Goal: Task Accomplishment & Management: Use online tool/utility

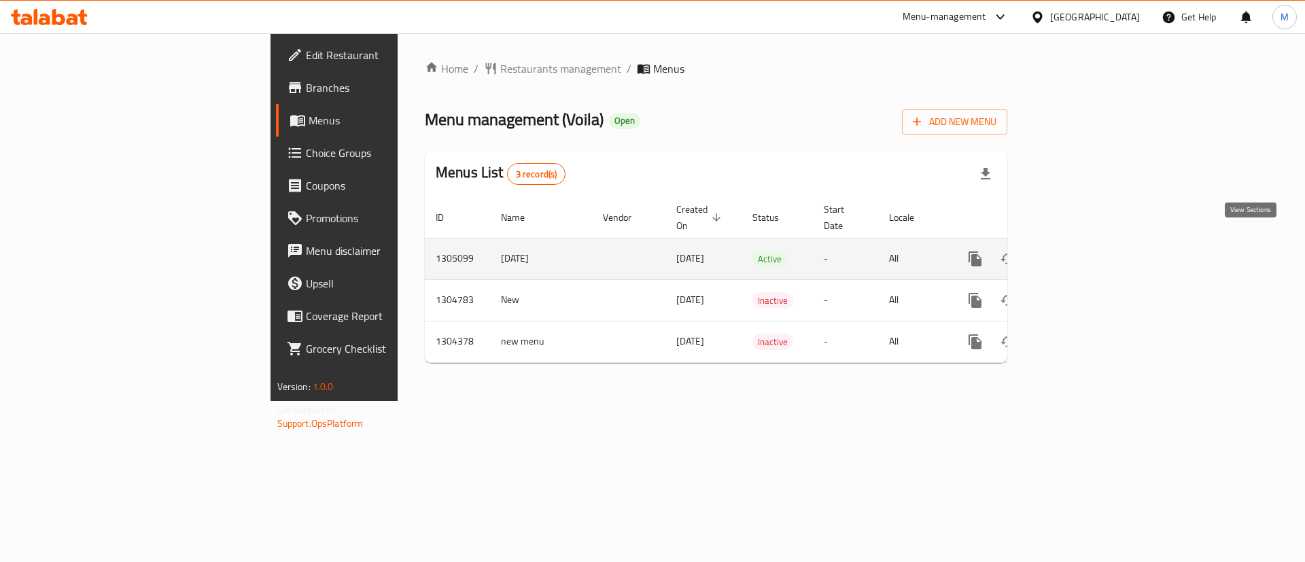
click at [1082, 251] on icon "enhanced table" at bounding box center [1073, 259] width 16 height 16
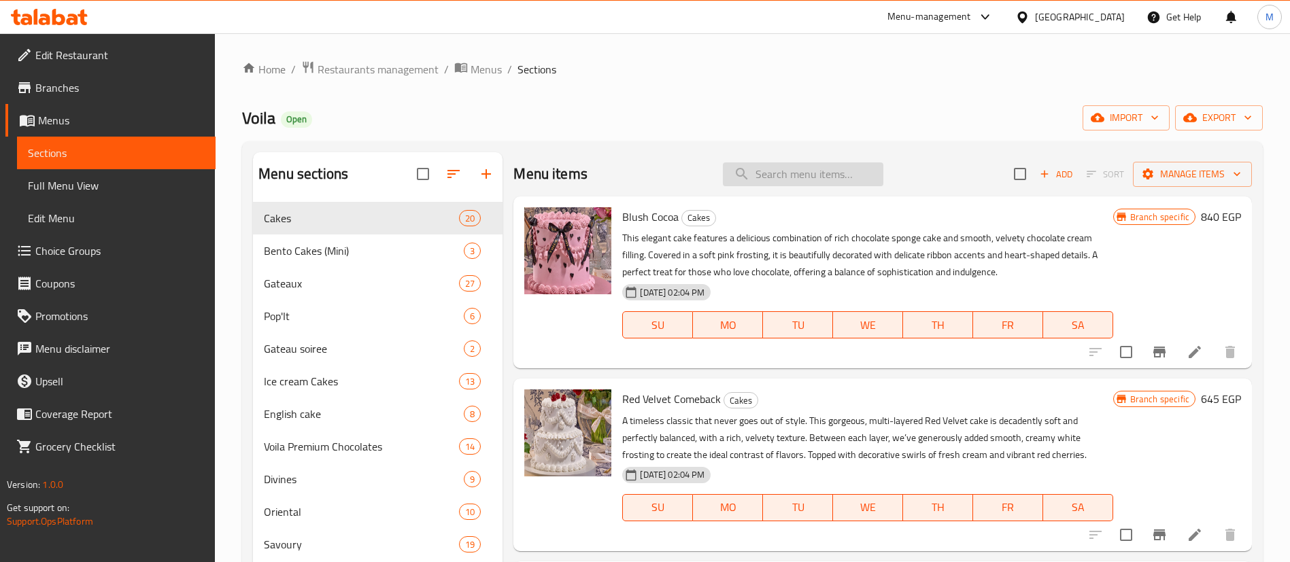
click at [835, 177] on input "search" at bounding box center [803, 174] width 160 height 24
paste input "[PERSON_NAME] كبير"
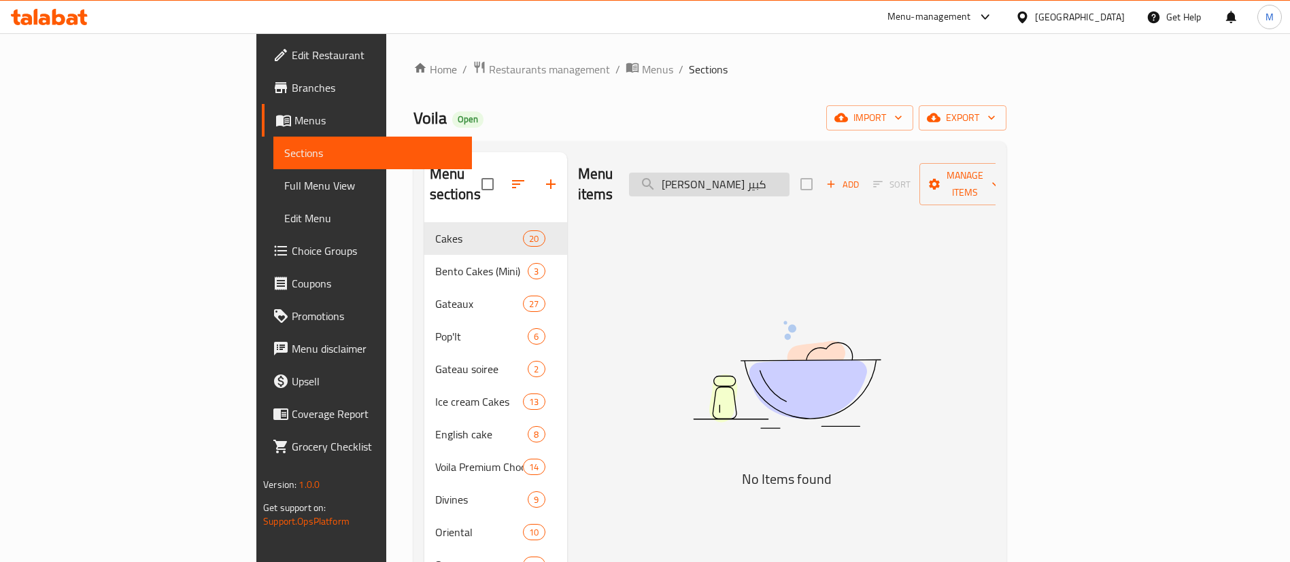
click at [770, 173] on input "[PERSON_NAME] كبير" at bounding box center [709, 185] width 160 height 24
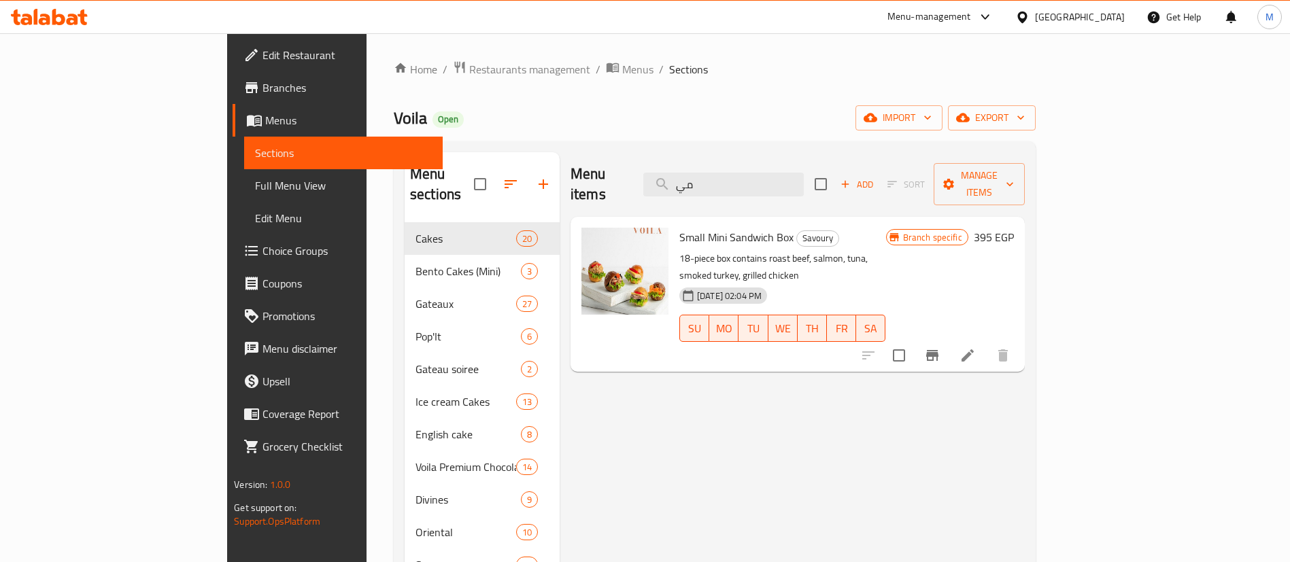
type input "م"
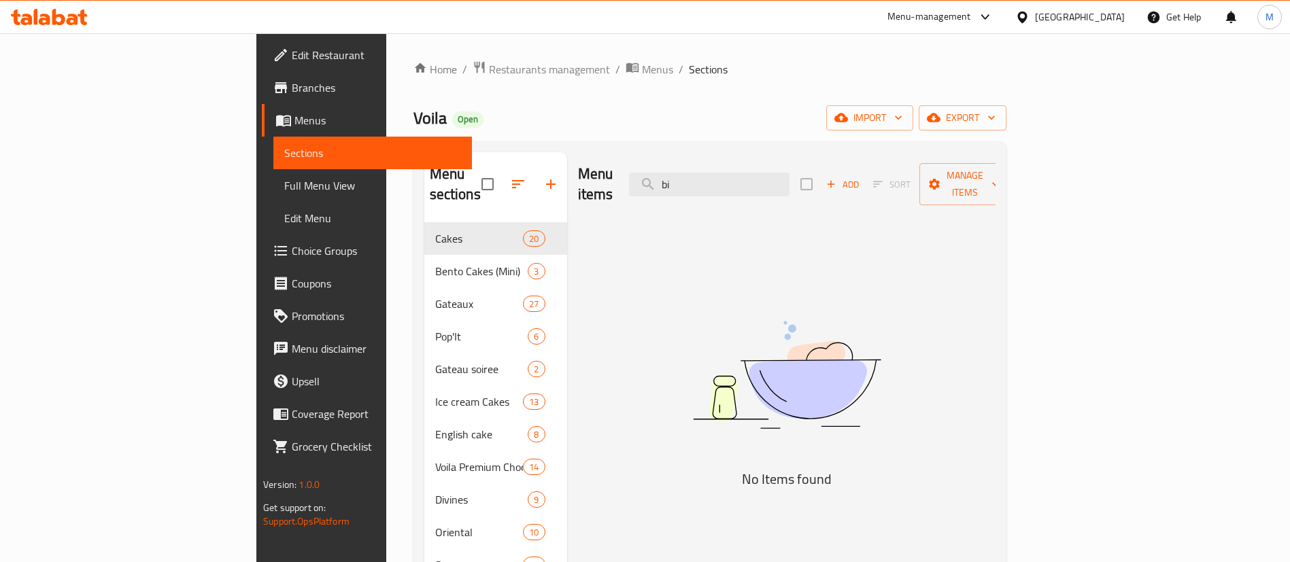
type input "b"
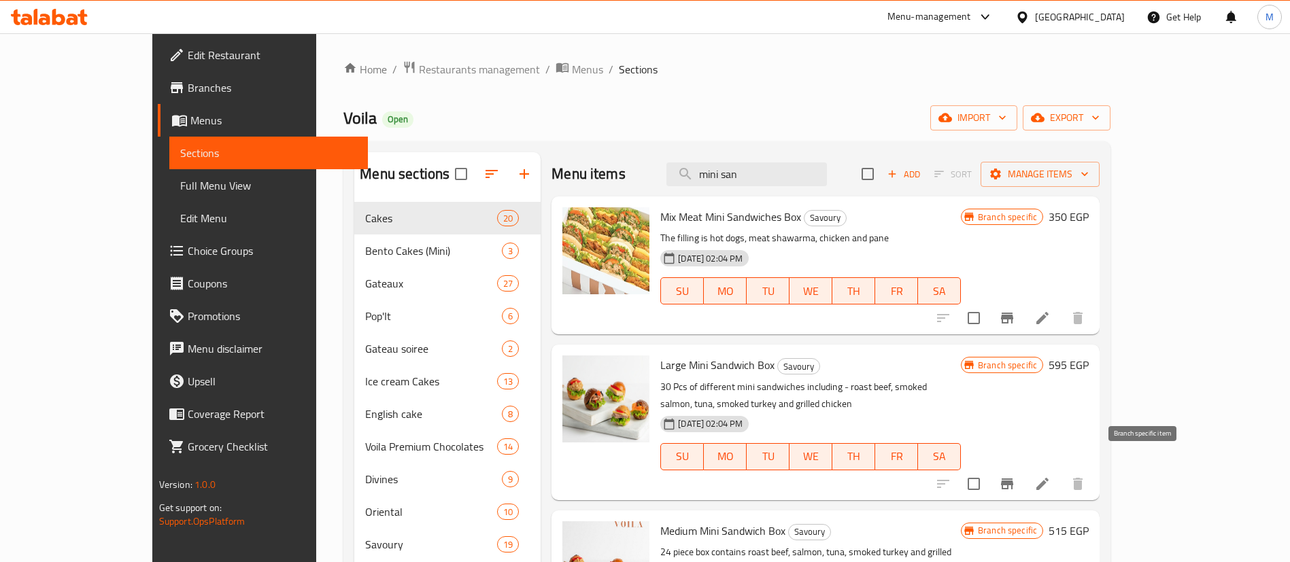
type input "mini san"
click at [1015, 476] on icon "Branch-specific-item" at bounding box center [1007, 484] width 16 height 16
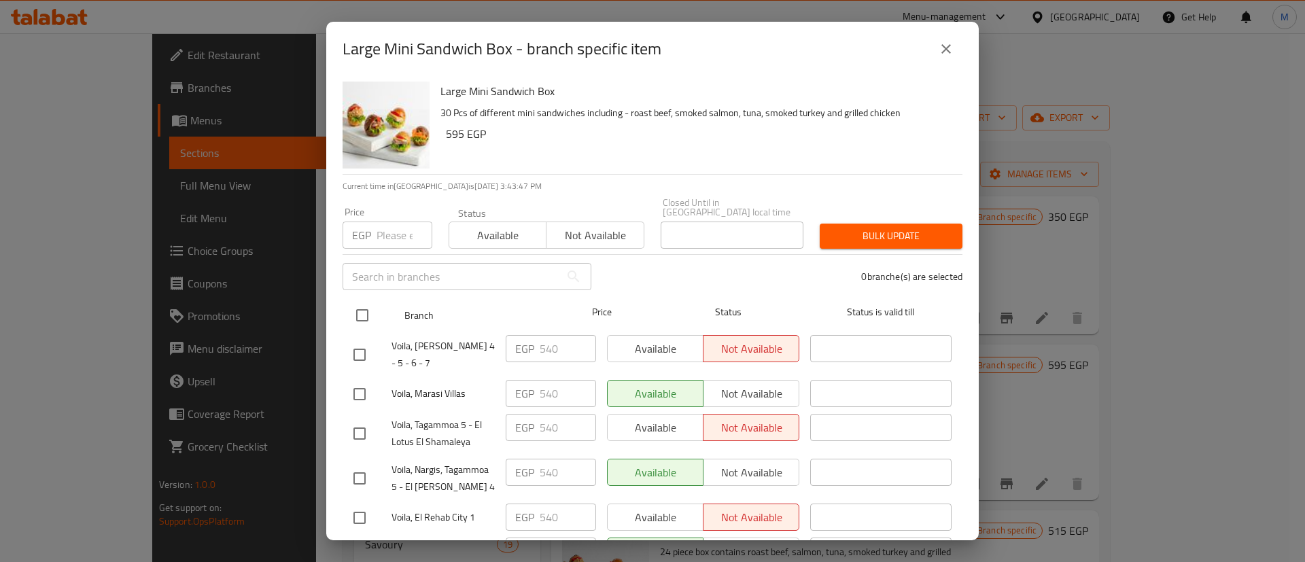
click at [365, 303] on input "checkbox" at bounding box center [362, 315] width 29 height 29
checkbox input "true"
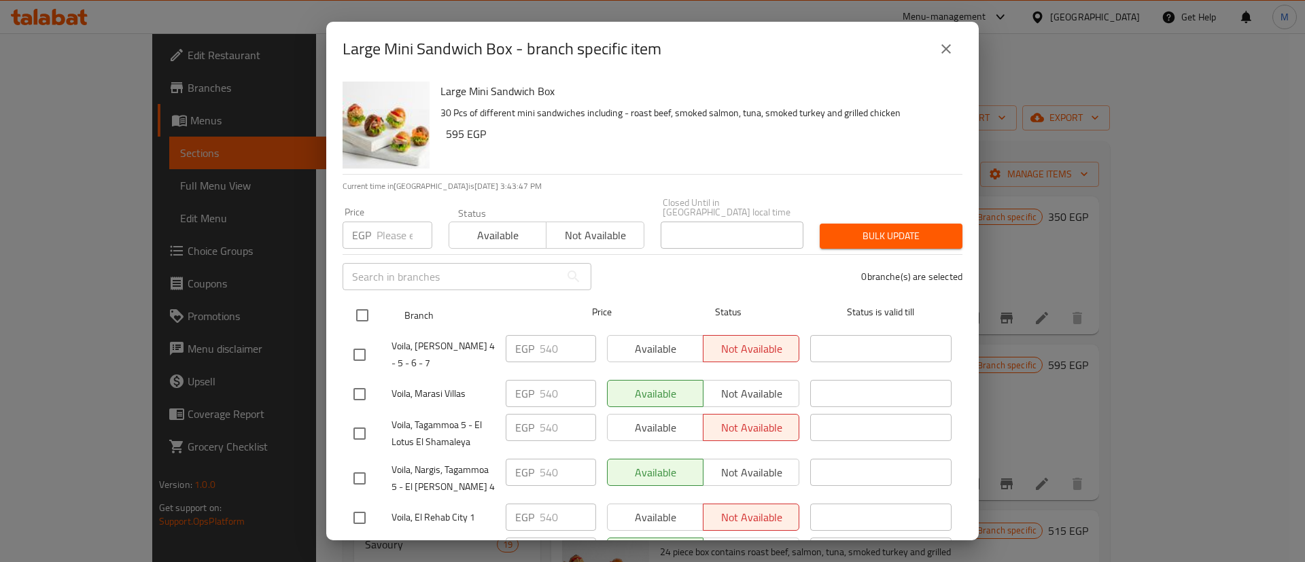
checkbox input "true"
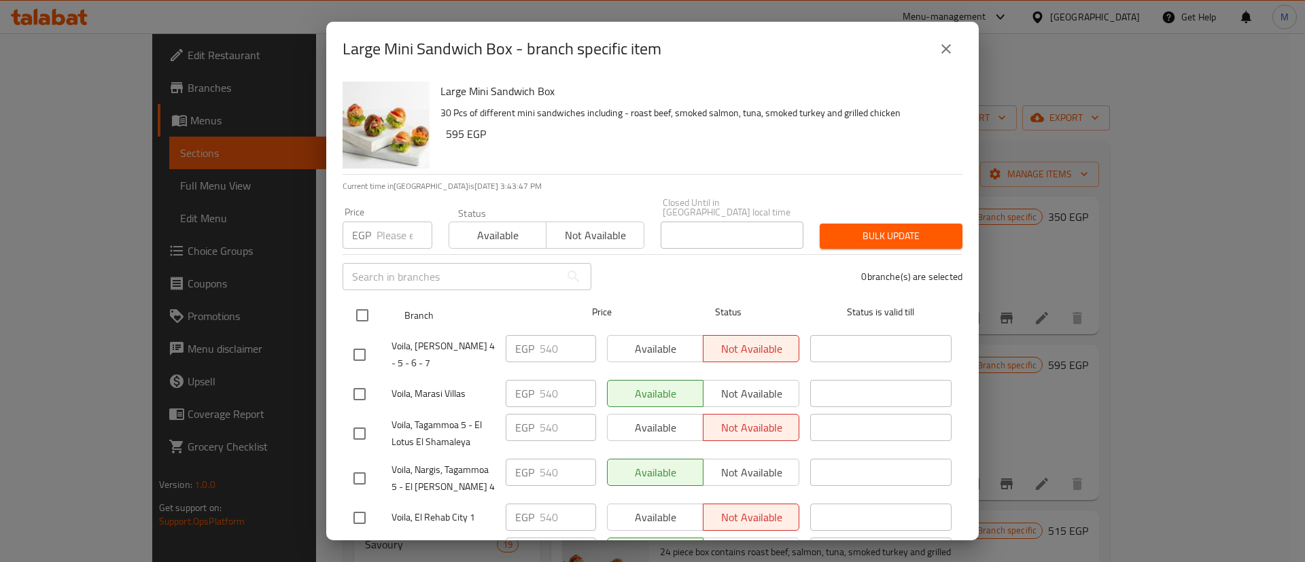
checkbox input "true"
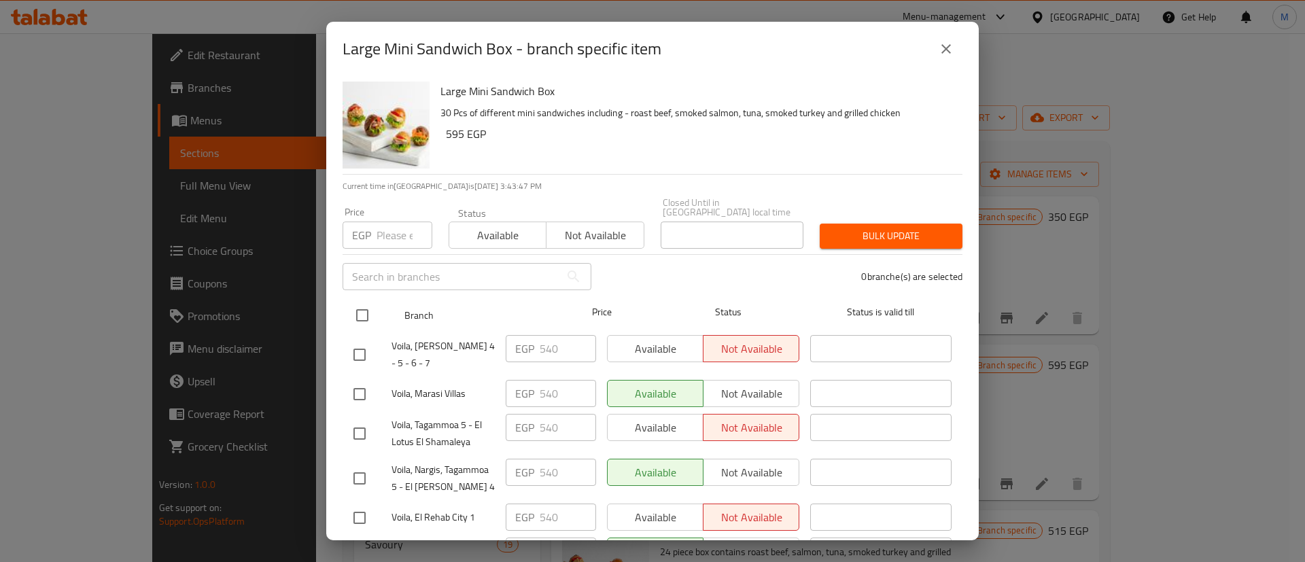
checkbox input "true"
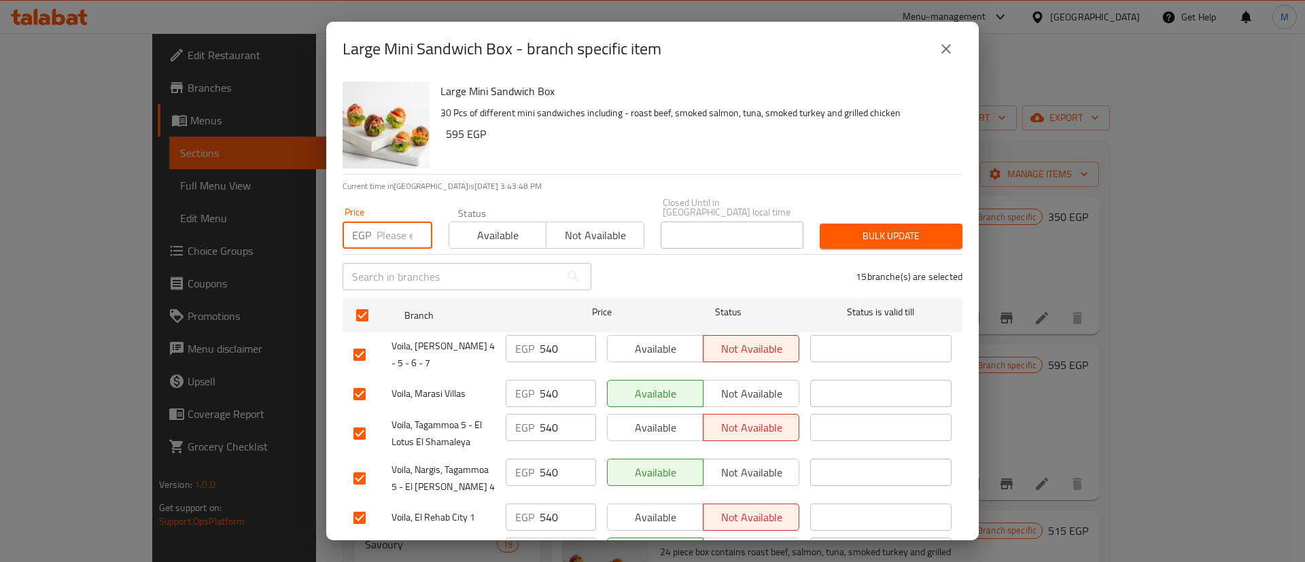
click at [393, 228] on input "number" at bounding box center [405, 235] width 56 height 27
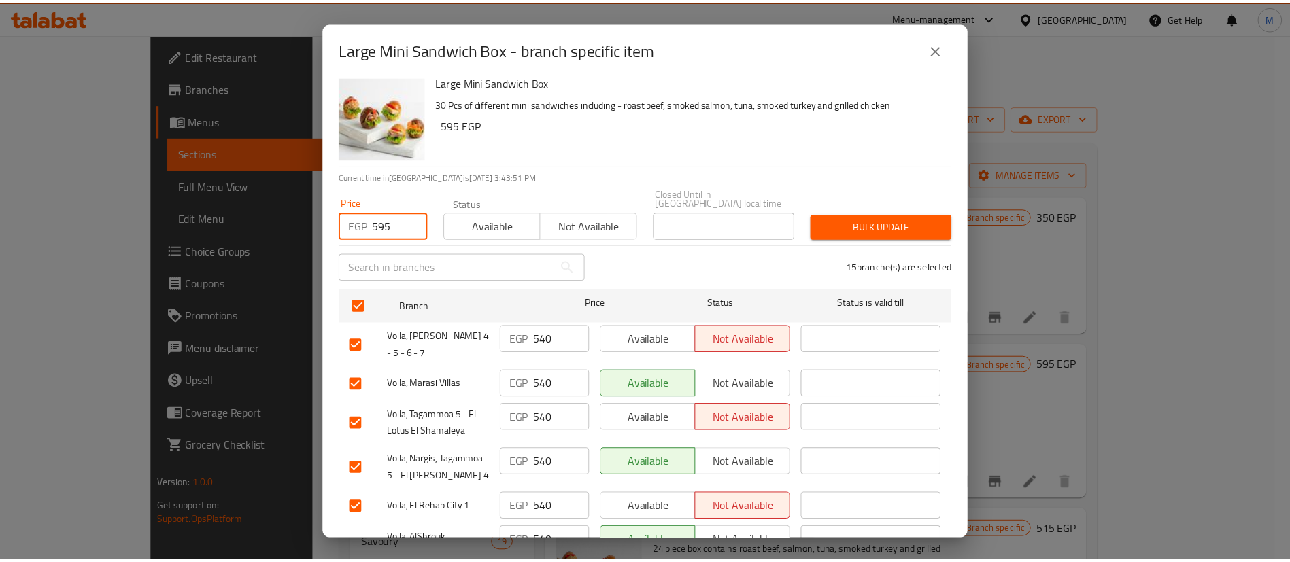
scroll to position [7, 0]
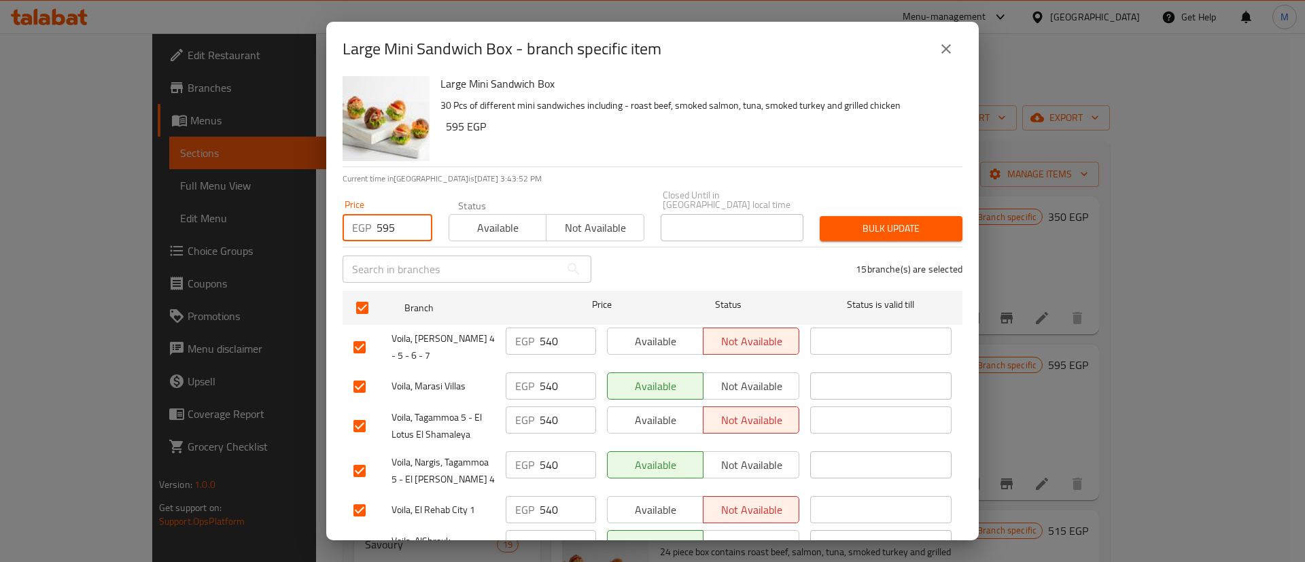
type input "595"
click at [856, 220] on span "Bulk update" at bounding box center [891, 228] width 121 height 17
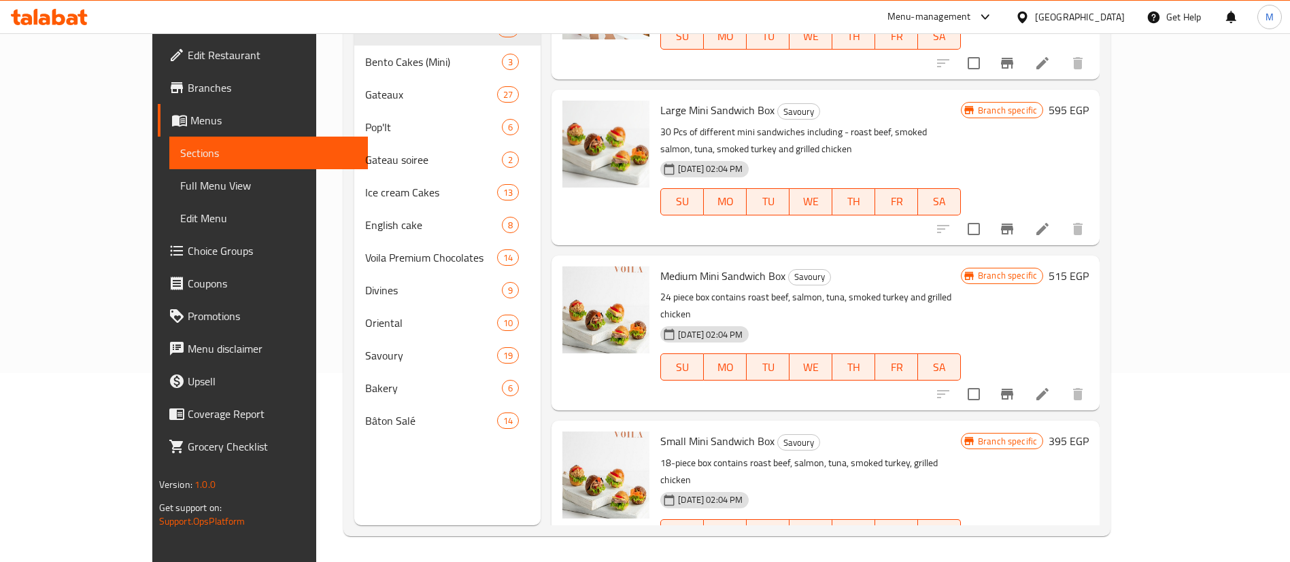
scroll to position [190, 0]
click at [1015, 551] on icon "Branch-specific-item" at bounding box center [1007, 559] width 16 height 16
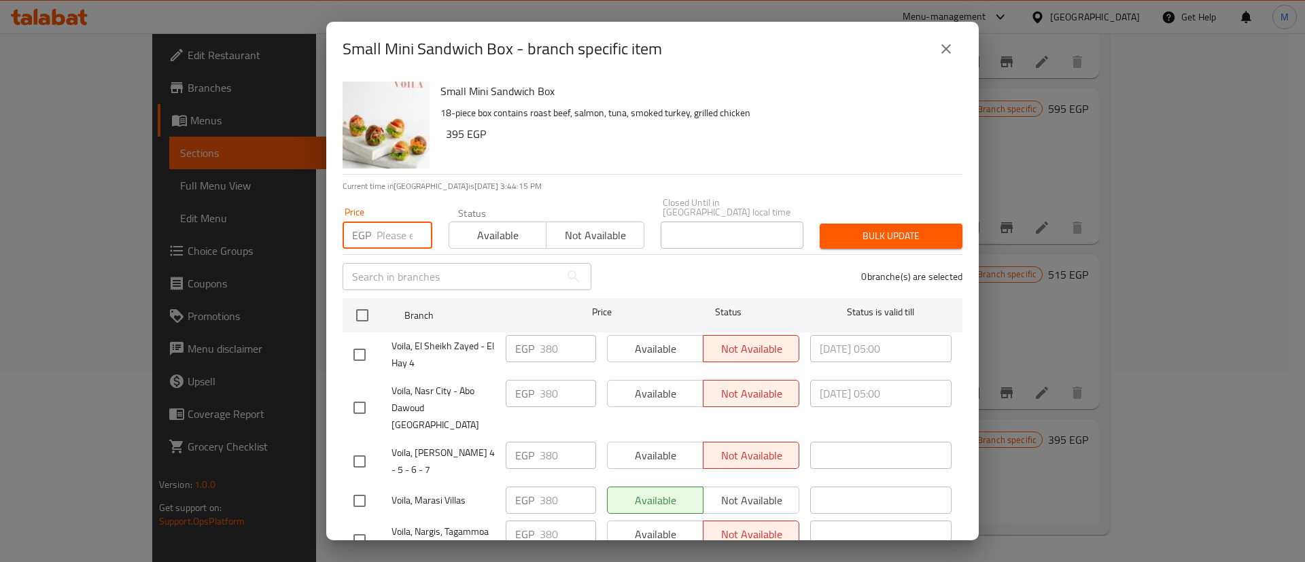
click at [390, 222] on input "number" at bounding box center [405, 235] width 56 height 27
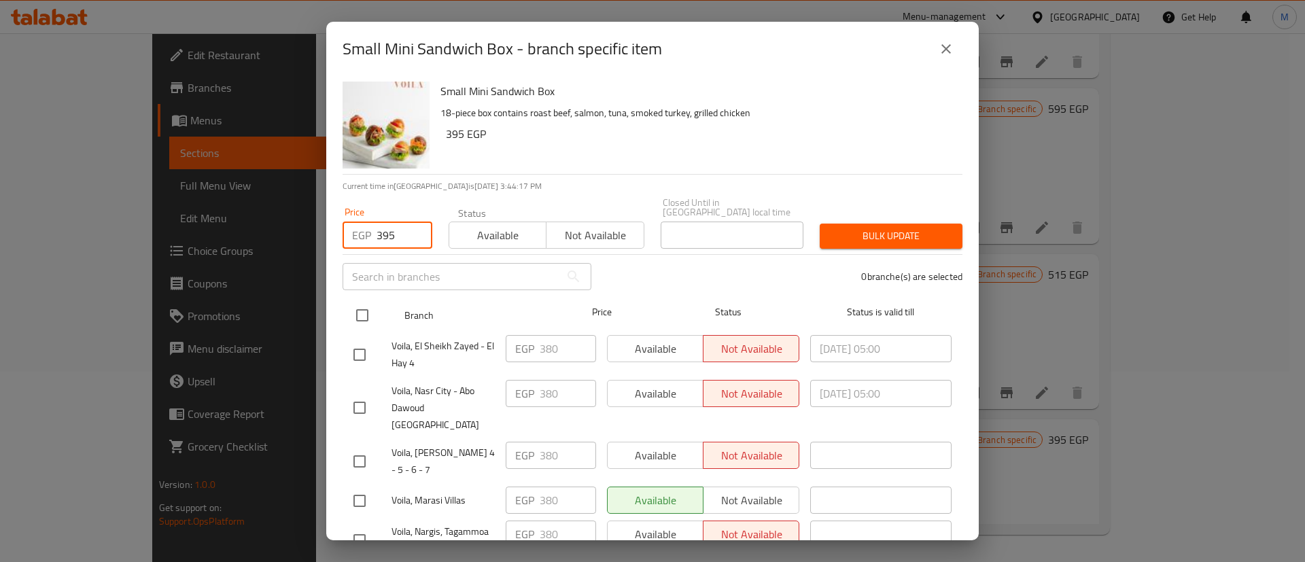
type input "395"
click at [360, 307] on input "checkbox" at bounding box center [362, 315] width 29 height 29
checkbox input "true"
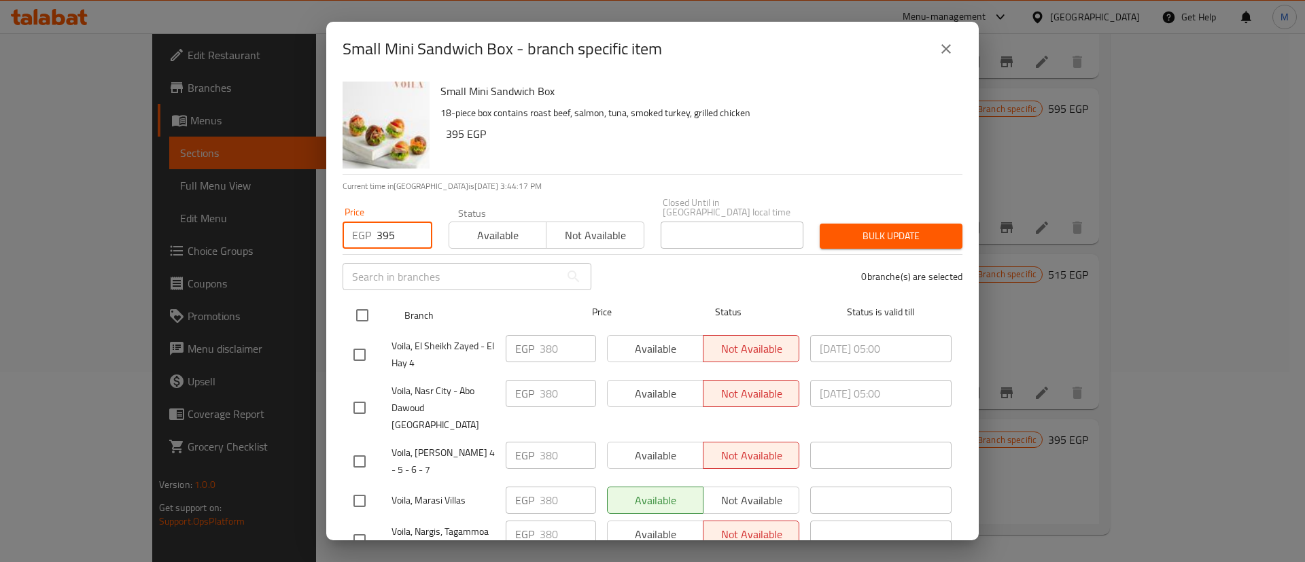
checkbox input "true"
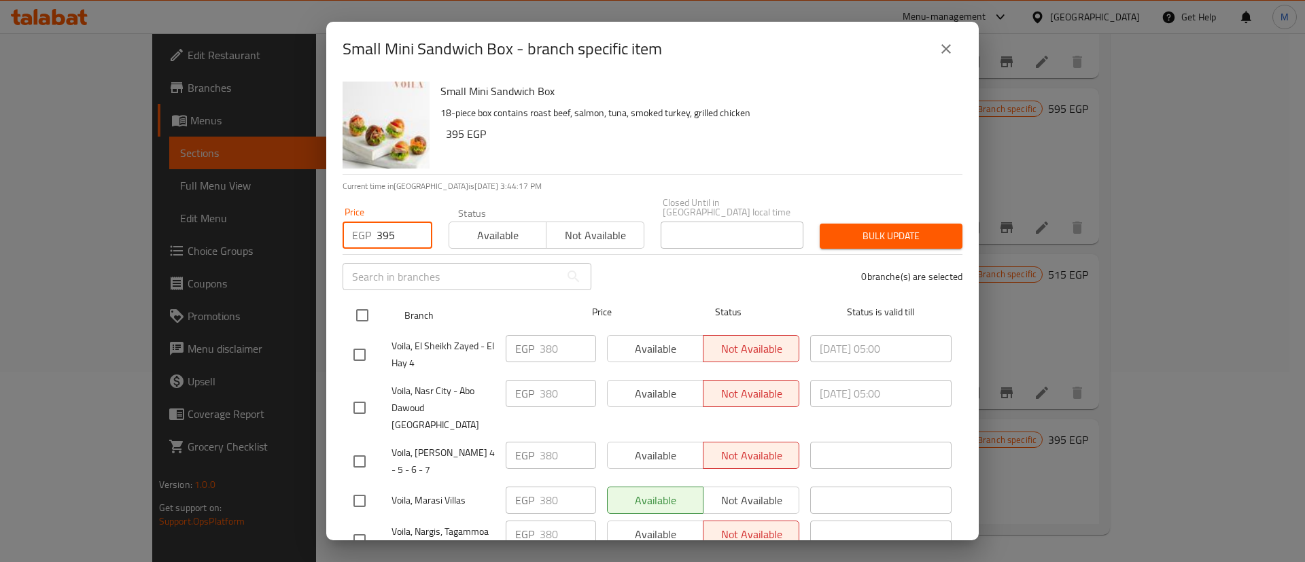
checkbox input "true"
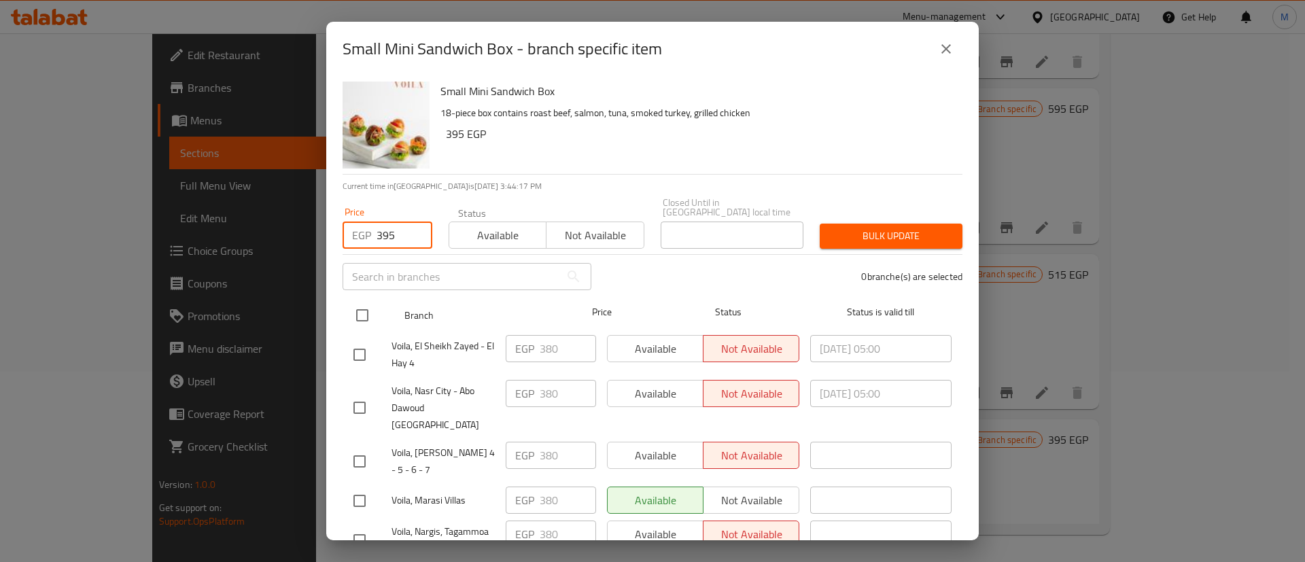
checkbox input "true"
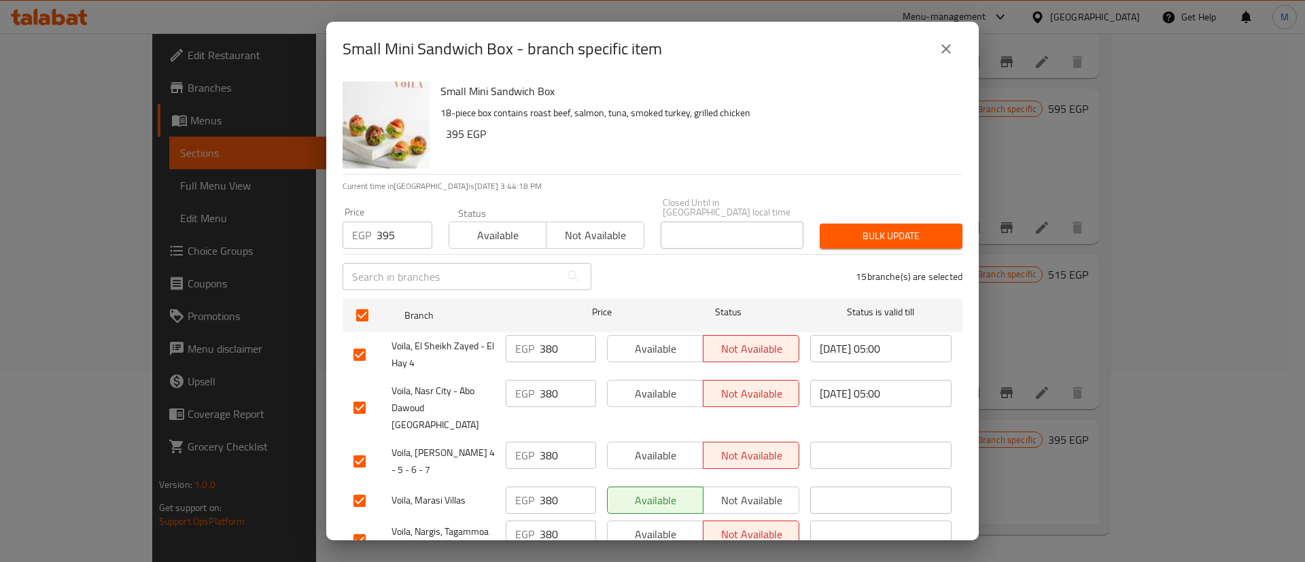
click at [861, 231] on span "Bulk update" at bounding box center [891, 236] width 121 height 17
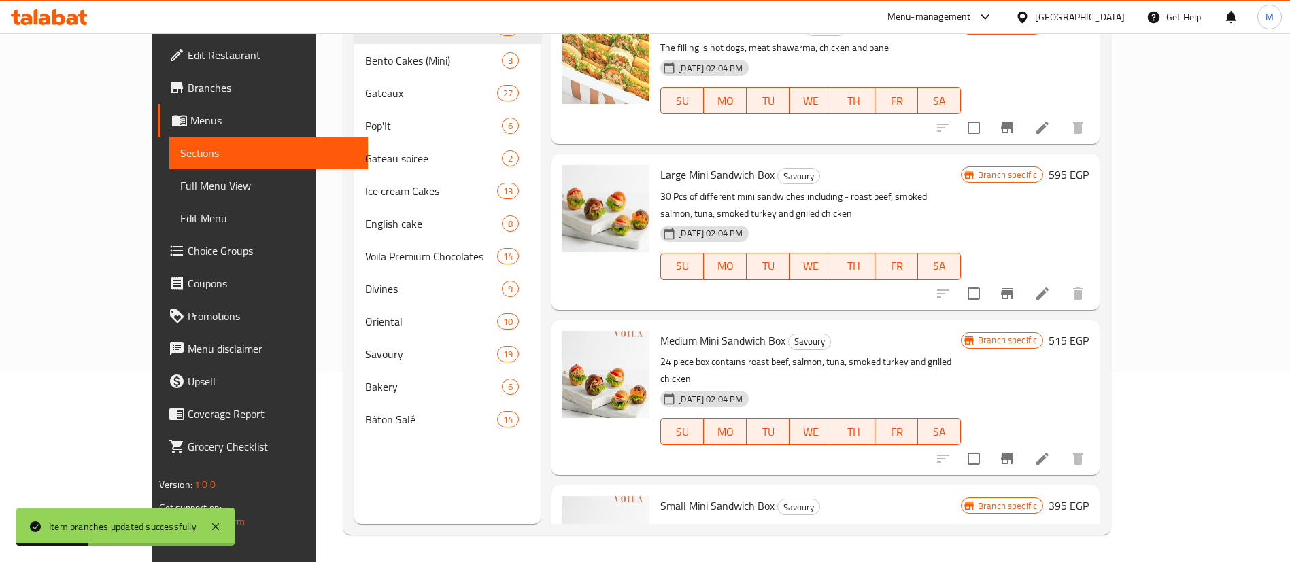
scroll to position [0, 0]
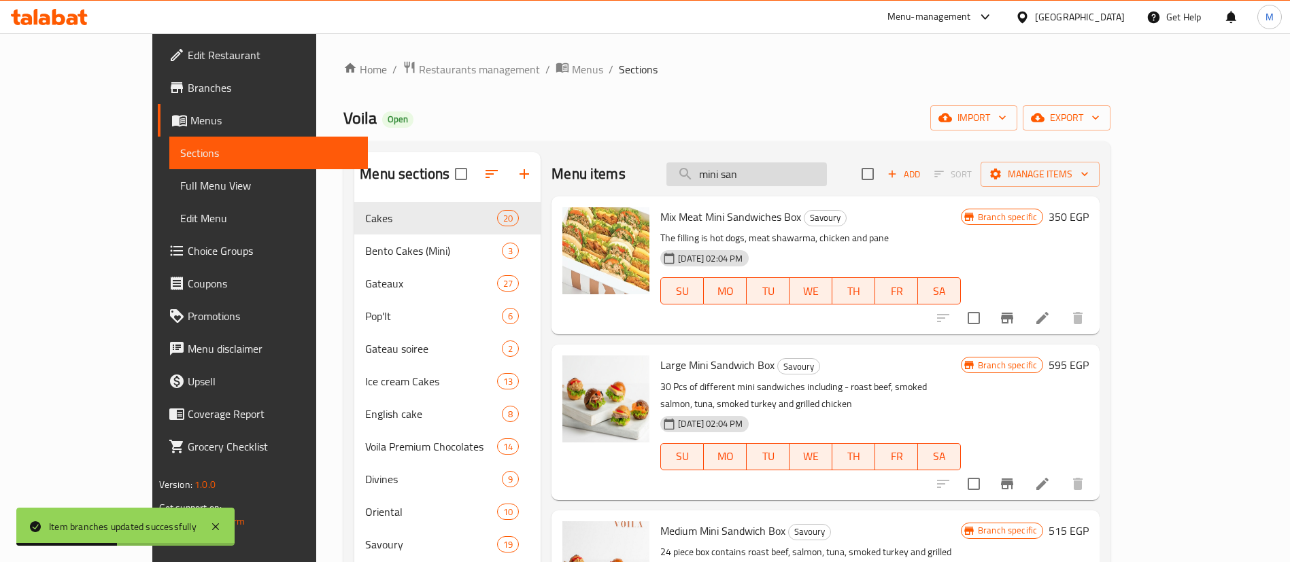
click at [806, 162] on input "mini san" at bounding box center [746, 174] width 160 height 24
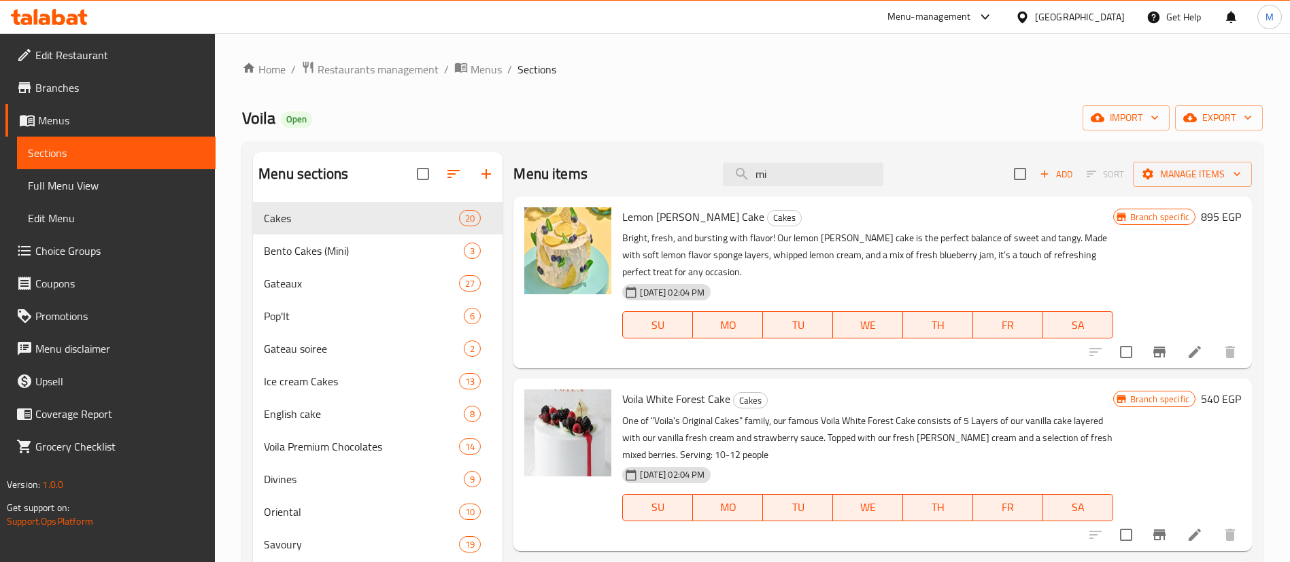
type input "m"
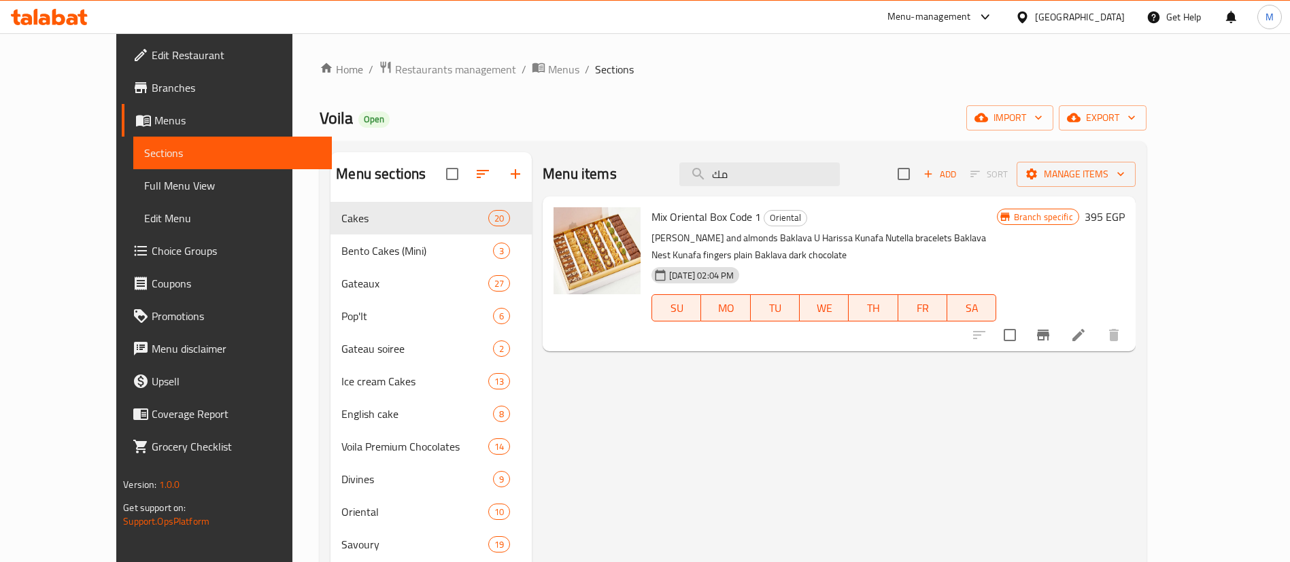
type input "م"
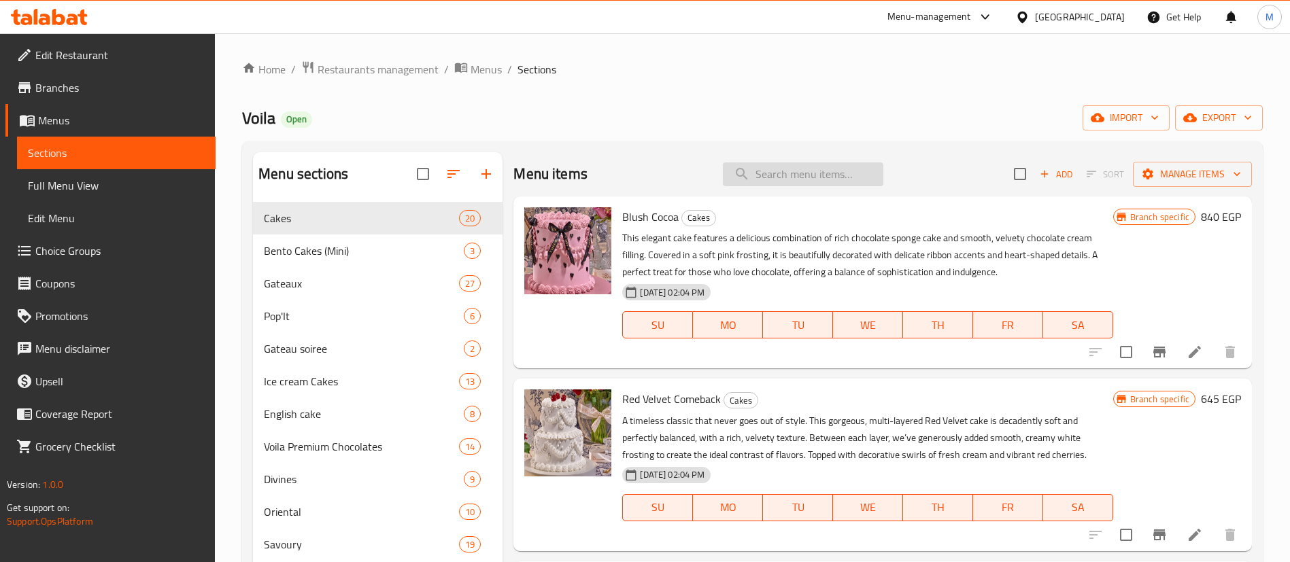
click at [833, 175] on input "search" at bounding box center [803, 174] width 160 height 24
type input "ة"
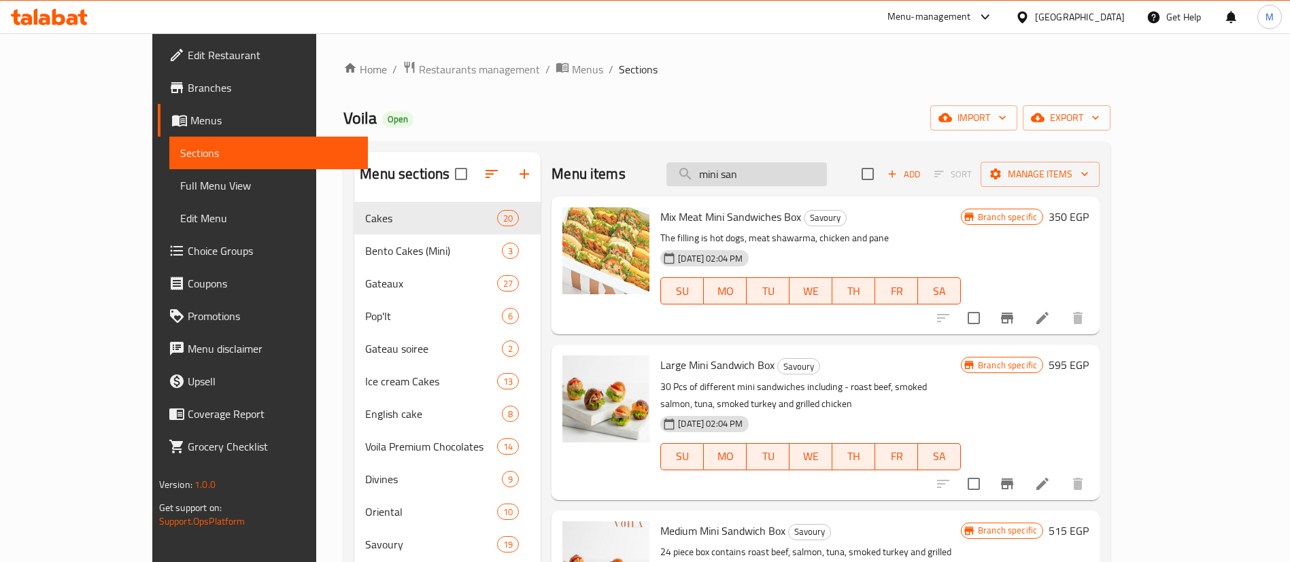
click at [757, 173] on input "mini san" at bounding box center [746, 174] width 160 height 24
paste input "[PERSON_NAME] 24 ق"
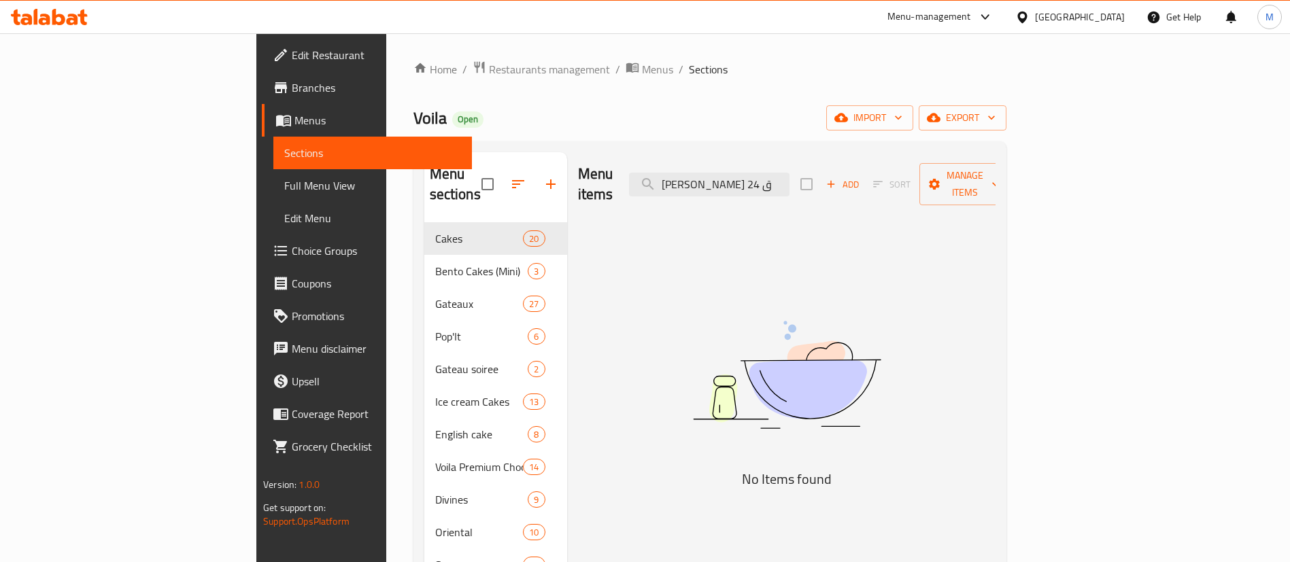
type input "[PERSON_NAME] 24 ق"
